Goal: Task Accomplishment & Management: Use online tool/utility

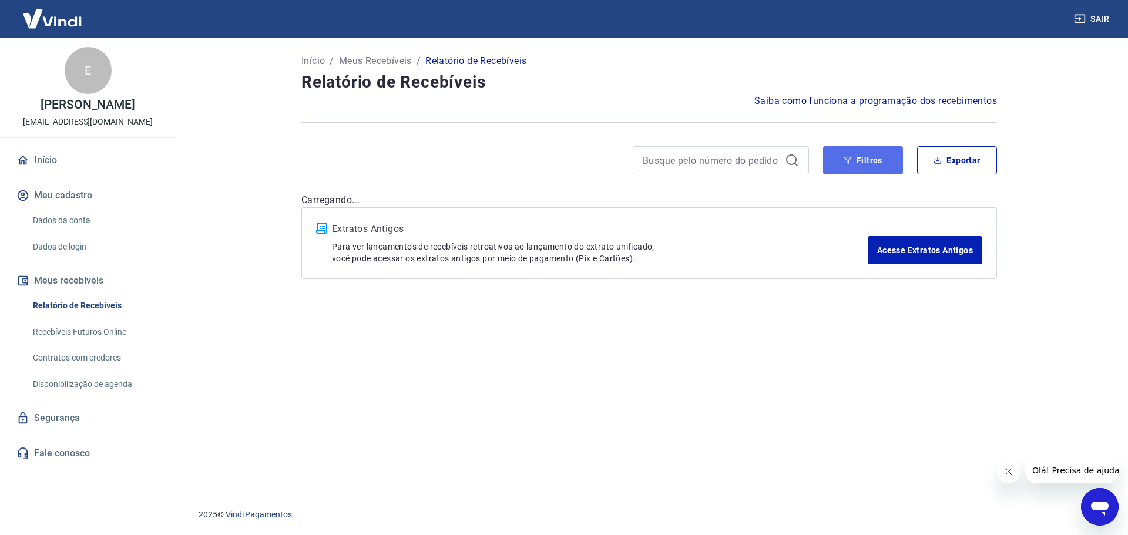
click at [874, 160] on button "Filtros" at bounding box center [863, 160] width 80 height 28
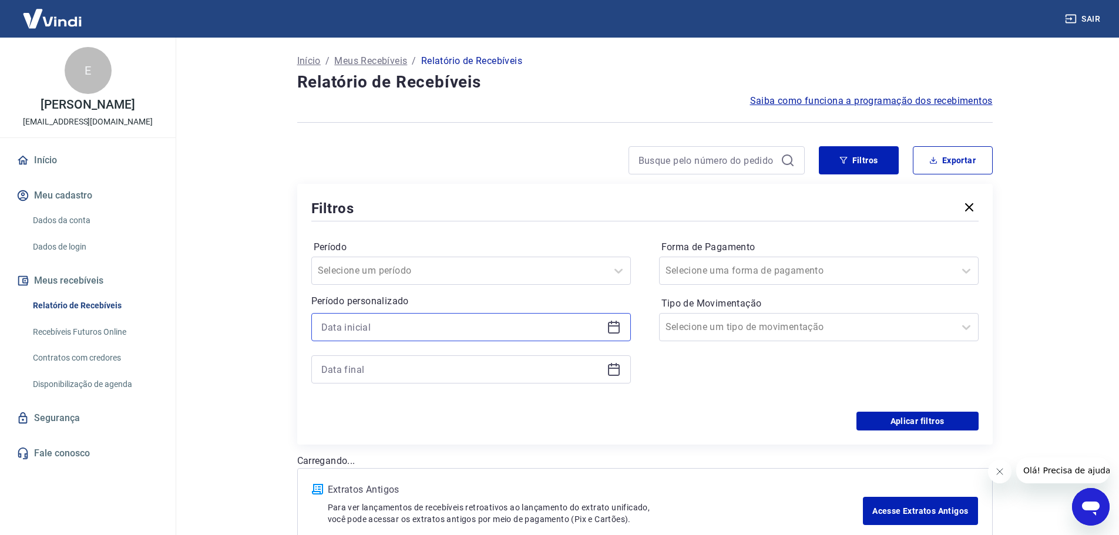
click at [422, 333] on input at bounding box center [461, 327] width 281 height 18
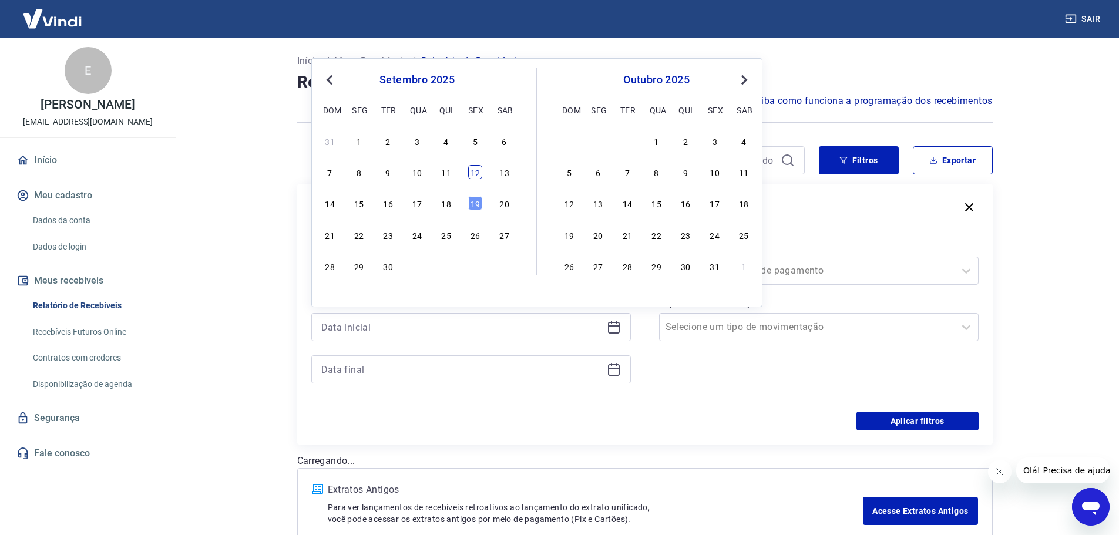
click at [476, 179] on div "12" at bounding box center [475, 172] width 14 height 14
type input "[DATE]"
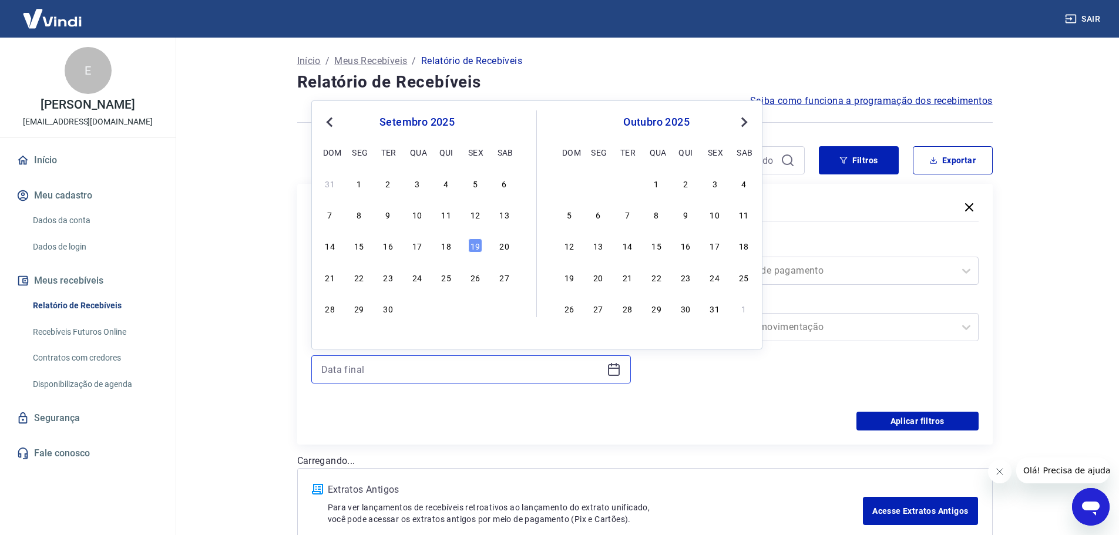
click at [413, 366] on input at bounding box center [461, 370] width 281 height 18
click at [479, 247] on div "19" at bounding box center [475, 246] width 14 height 14
type input "[DATE]"
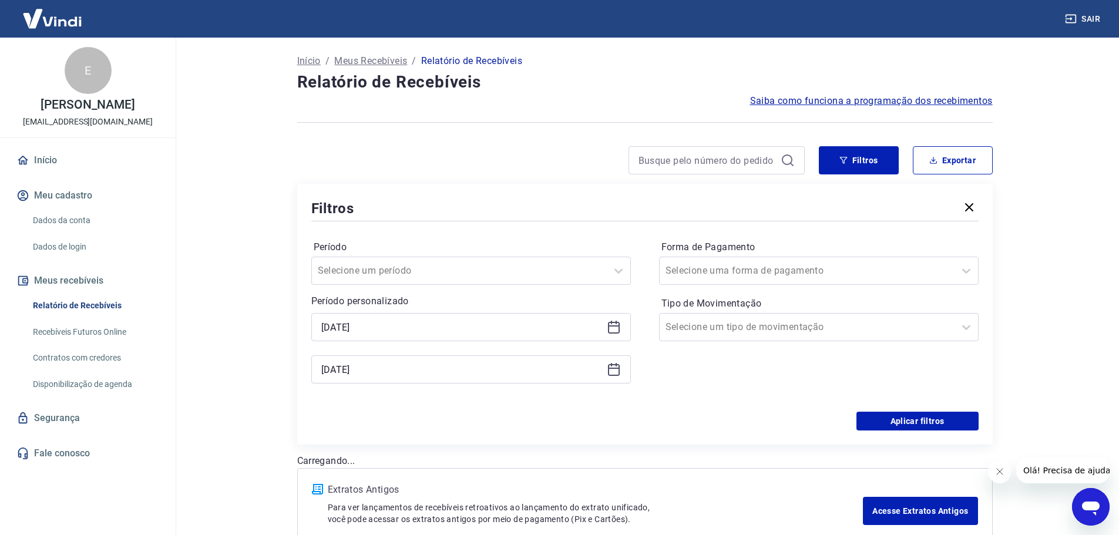
click at [904, 411] on div "Período Selecione um período Período personalizado Selected date: [DATE] [DATE]…" at bounding box center [644, 318] width 667 height 188
click at [909, 419] on button "Aplicar filtros" at bounding box center [918, 421] width 122 height 19
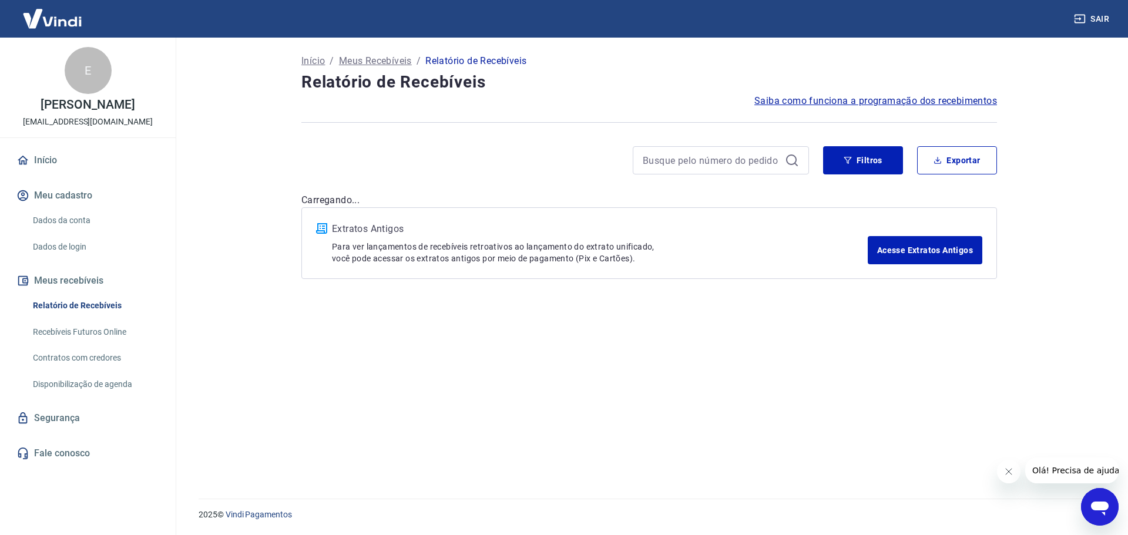
click at [1008, 477] on button "Fechar mensagem da empresa" at bounding box center [1007, 471] width 23 height 23
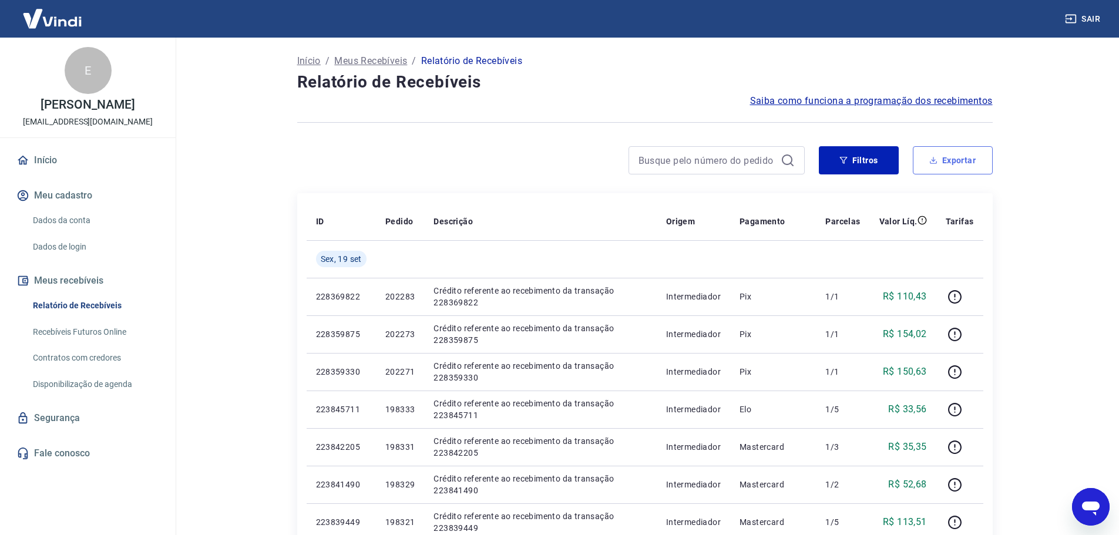
click at [969, 162] on button "Exportar" at bounding box center [953, 160] width 80 height 28
type input "[DATE]"
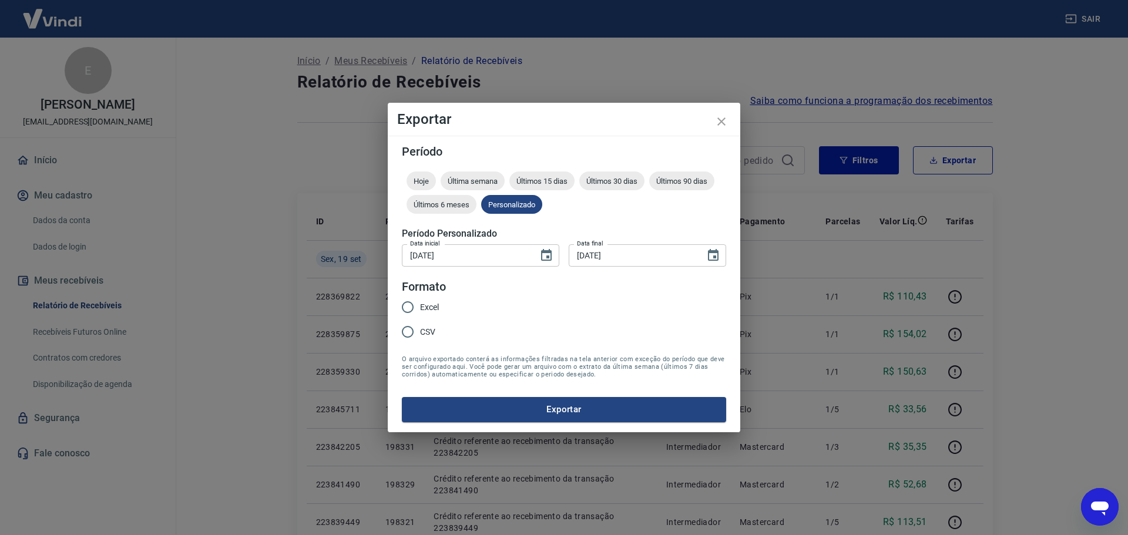
click at [405, 306] on input "Excel" at bounding box center [407, 307] width 25 height 25
radio input "true"
click at [595, 401] on button "Exportar" at bounding box center [564, 409] width 324 height 25
